Goal: Task Accomplishment & Management: Complete application form

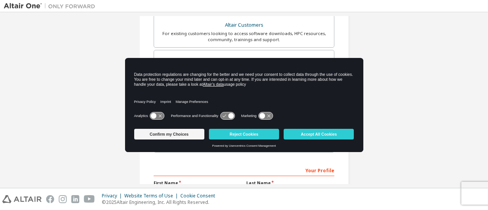
scroll to position [144, 0]
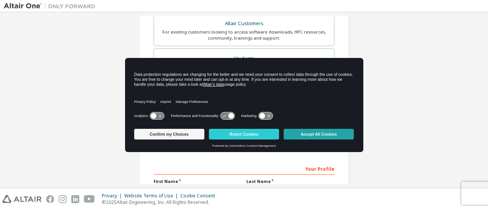
click at [310, 134] on button "Accept All Cookies" at bounding box center [319, 134] width 70 height 11
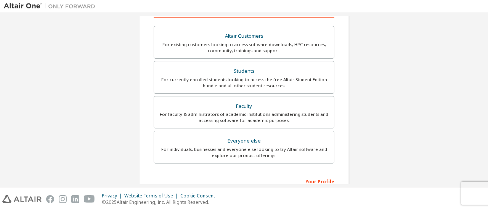
scroll to position [132, 0]
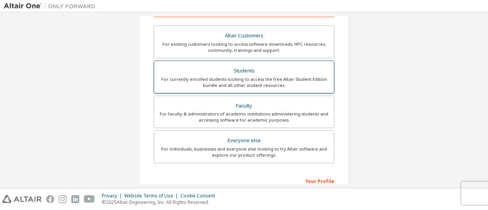
click at [264, 74] on div "Students" at bounding box center [244, 71] width 171 height 11
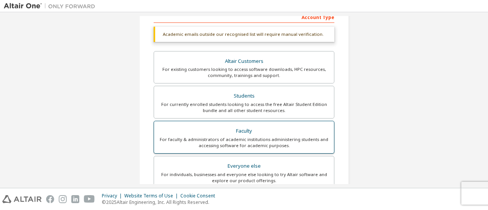
scroll to position [133, 0]
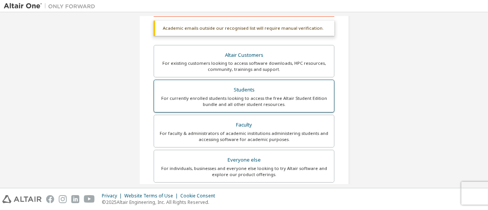
click at [239, 96] on div "For currently enrolled students looking to access the free Altair Student Editi…" at bounding box center [244, 101] width 171 height 12
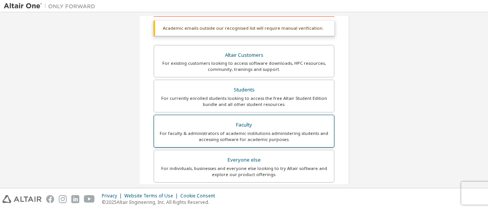
click at [256, 130] on div "For faculty & administrators of academic institutions administering students an…" at bounding box center [244, 136] width 171 height 12
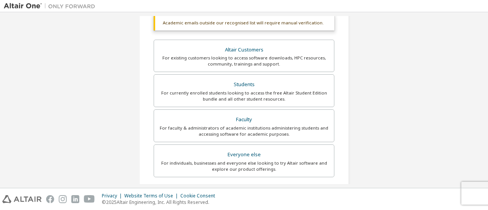
scroll to position [138, 0]
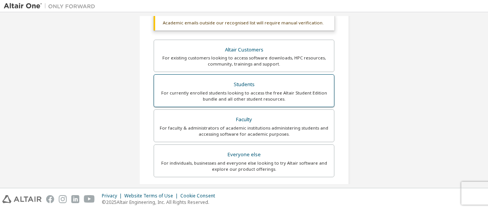
click at [254, 95] on div "For currently enrolled students looking to access the free Altair Student Editi…" at bounding box center [244, 96] width 171 height 12
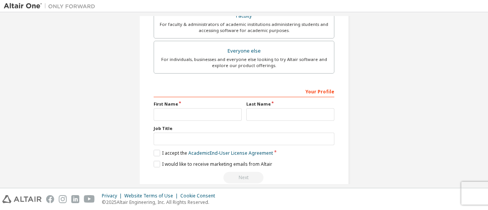
scroll to position [253, 0]
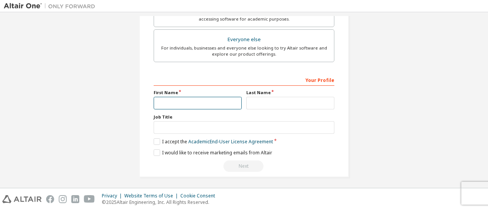
click at [187, 100] on input "text" at bounding box center [198, 103] width 88 height 13
type input "****"
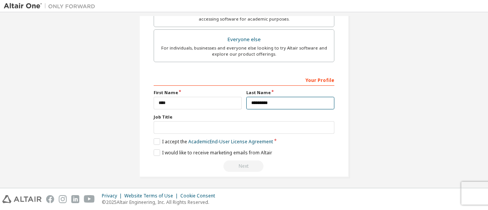
type input "*********"
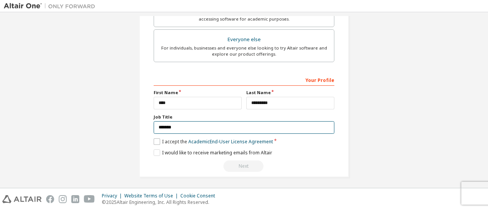
type input "*******"
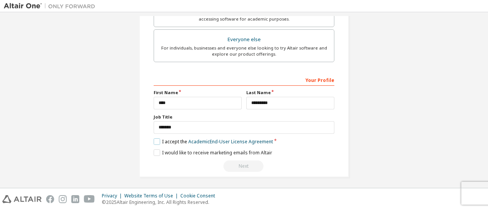
click at [154, 140] on label "I accept the Academic End-User License Agreement" at bounding box center [213, 141] width 119 height 6
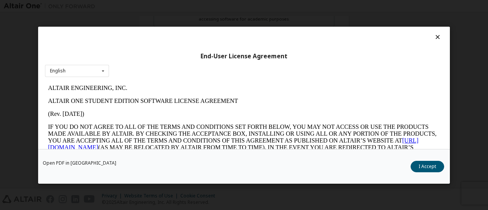
scroll to position [0, 0]
click at [428, 166] on button "I Accept" at bounding box center [427, 165] width 34 height 11
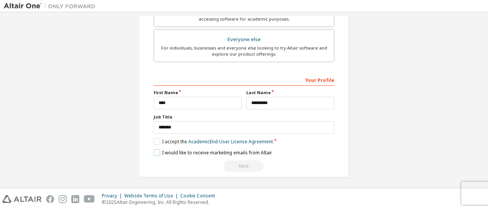
click at [154, 150] on label "I would like to receive marketing emails from Altair" at bounding box center [213, 152] width 119 height 6
click at [156, 151] on label "I would like to receive marketing emails from Altair" at bounding box center [213, 152] width 119 height 6
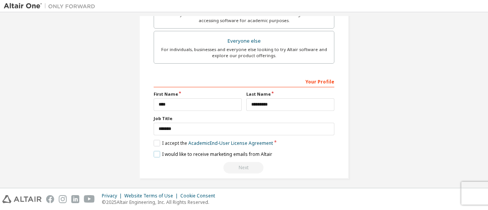
scroll to position [253, 0]
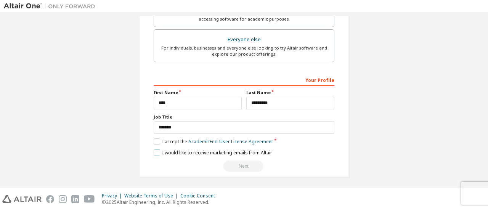
click at [154, 151] on label "I would like to receive marketing emails from Altair" at bounding box center [213, 152] width 119 height 6
click at [244, 165] on div "Next" at bounding box center [244, 165] width 181 height 11
click at [154, 149] on label "I would like to receive marketing emails from Altair" at bounding box center [213, 152] width 119 height 6
click at [200, 140] on link "Academic End-User License Agreement" at bounding box center [230, 141] width 85 height 6
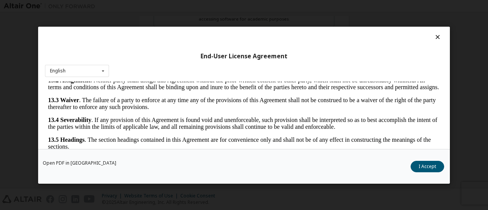
scroll to position [35, 0]
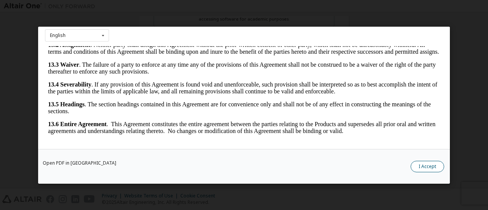
click at [426, 164] on button "I Accept" at bounding box center [427, 165] width 34 height 11
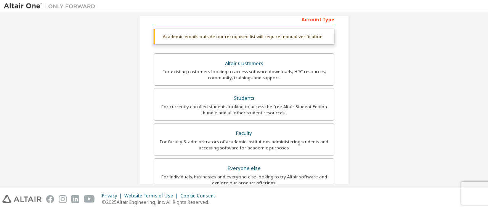
scroll to position [0, 0]
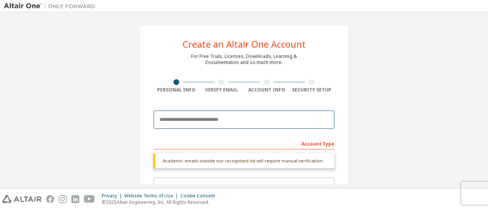
click at [192, 123] on input "email" at bounding box center [244, 120] width 181 height 18
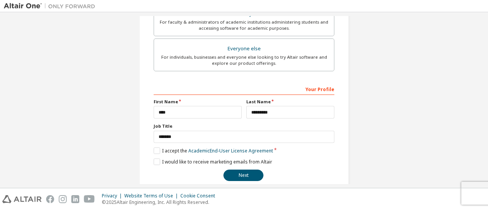
scroll to position [233, 0]
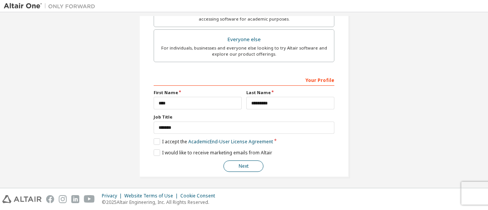
type input "**********"
click at [240, 166] on button "Next" at bounding box center [243, 165] width 40 height 11
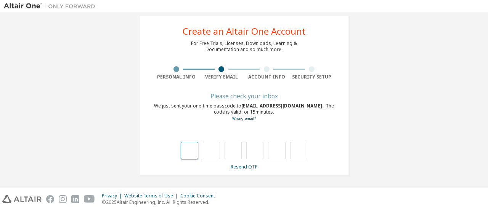
type input "*"
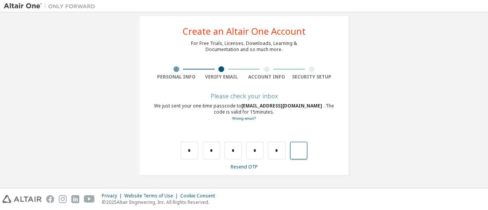
type input "*"
